Goal: Task Accomplishment & Management: Manage account settings

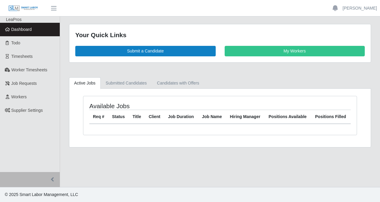
click at [33, 26] on link "Dashboard" at bounding box center [30, 29] width 60 height 13
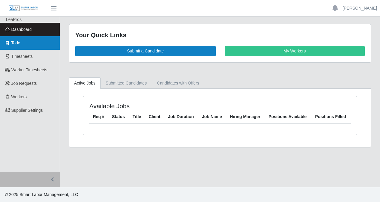
click at [20, 45] on span "Todo" at bounding box center [15, 42] width 9 height 5
